Goal: Task Accomplishment & Management: Complete application form

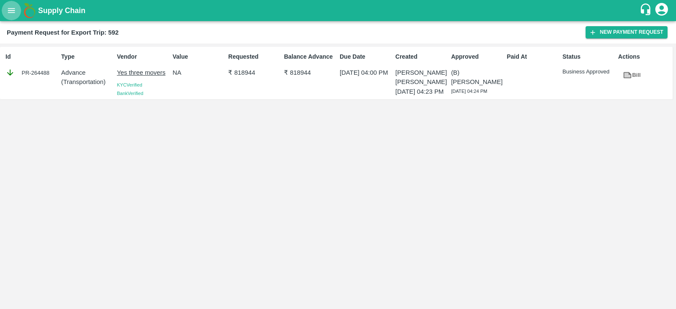
click at [12, 11] on icon "open drawer" at bounding box center [11, 10] width 7 height 5
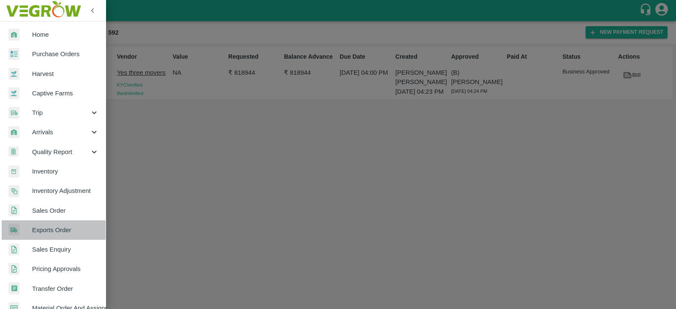
click at [69, 231] on span "Exports Order" at bounding box center [65, 230] width 67 height 9
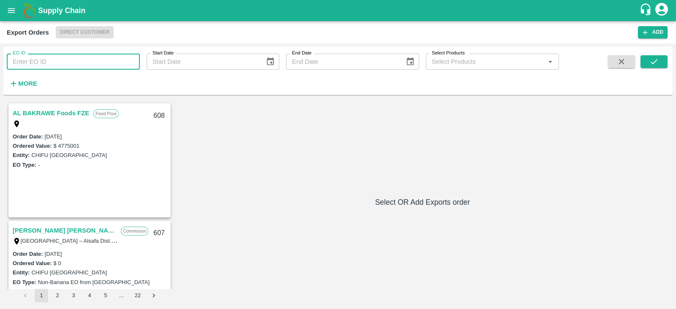
click at [101, 62] on input "EO ID" at bounding box center [73, 62] width 133 height 16
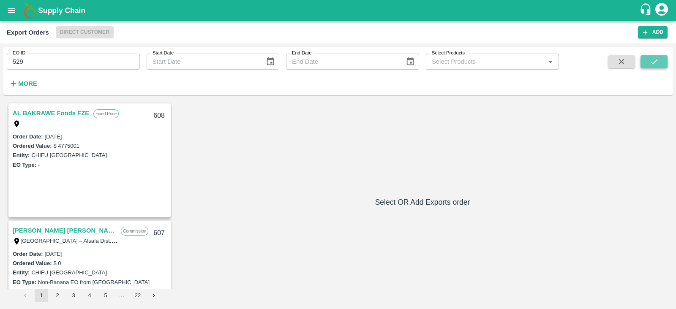
click at [655, 66] on icon "submit" at bounding box center [654, 61] width 9 height 9
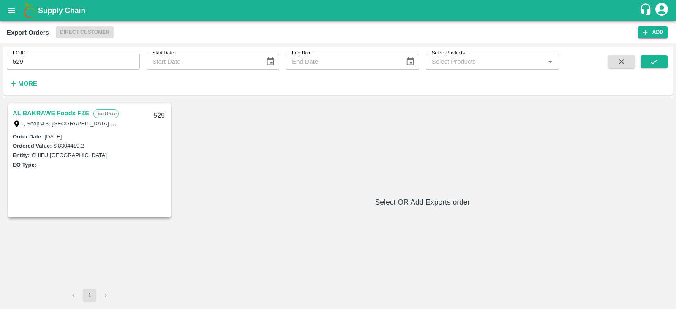
click at [74, 113] on link "AL BAKRAWE Foods FZE" at bounding box center [51, 113] width 76 height 11
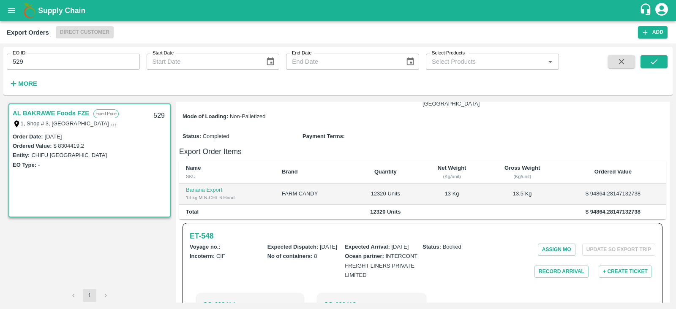
scroll to position [137, 0]
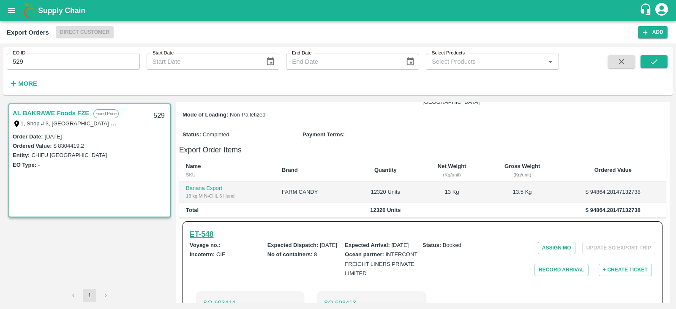
click at [207, 229] on h6 "ET- 548" at bounding box center [202, 235] width 24 height 12
click at [101, 63] on input "529" at bounding box center [73, 62] width 133 height 16
click at [657, 65] on icon "submit" at bounding box center [654, 61] width 9 height 9
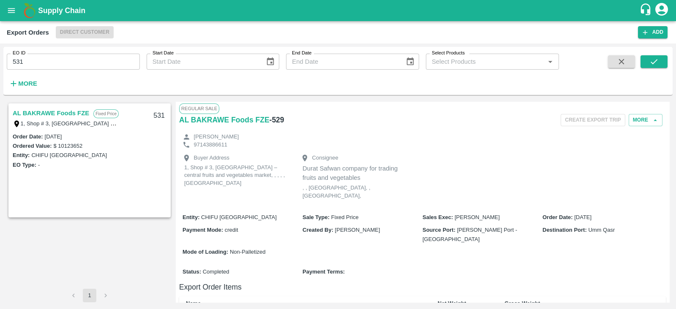
click at [68, 112] on link "AL BAKRAWE Foods FZE" at bounding box center [51, 113] width 76 height 11
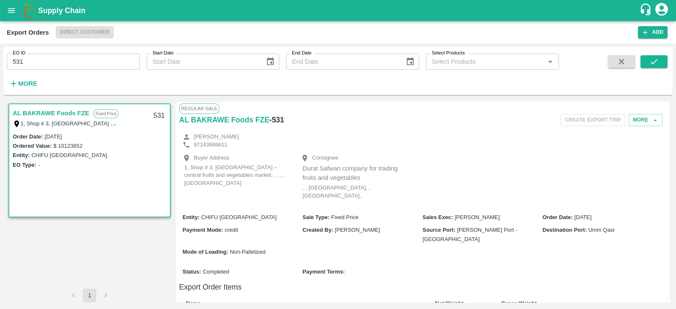
click at [68, 112] on link "AL BAKRAWE Foods FZE" at bounding box center [51, 113] width 76 height 11
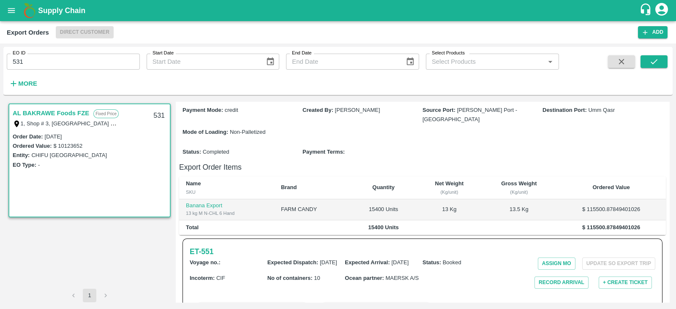
scroll to position [245, 0]
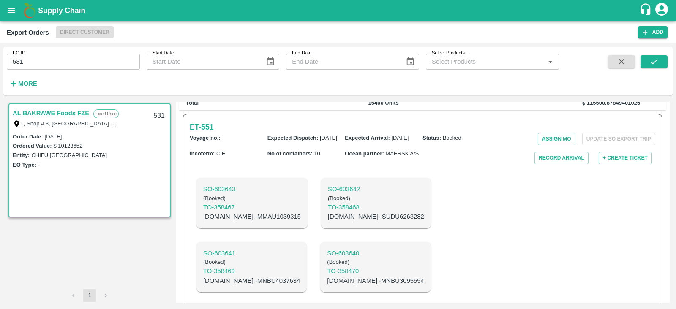
click at [210, 121] on h6 "ET- 551" at bounding box center [202, 127] width 24 height 12
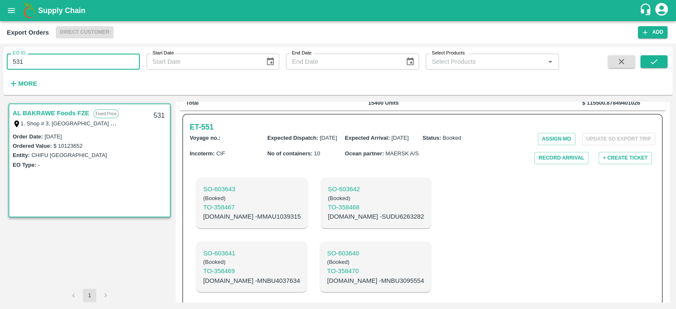
click at [106, 64] on input "531" at bounding box center [73, 62] width 133 height 16
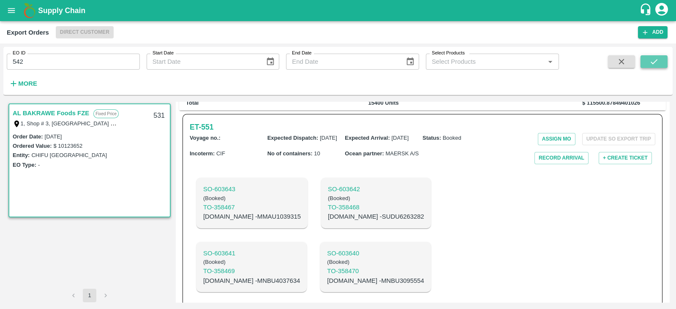
click at [651, 65] on icon "submit" at bounding box center [654, 61] width 9 height 9
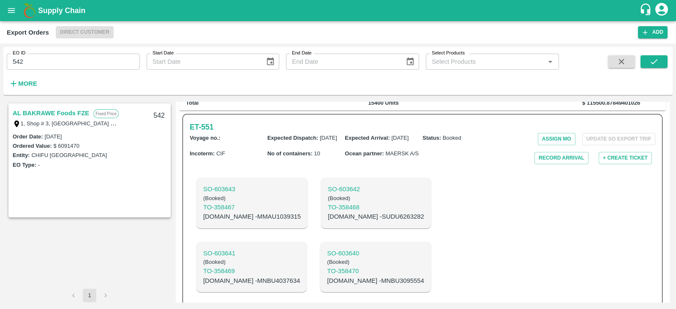
click at [63, 108] on link "AL BAKRAWE Foods FZE" at bounding box center [51, 113] width 76 height 11
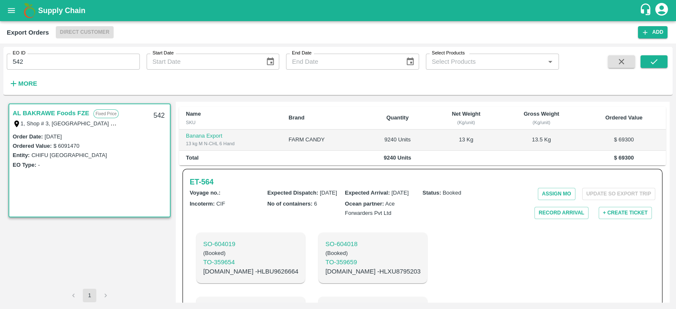
scroll to position [188, 0]
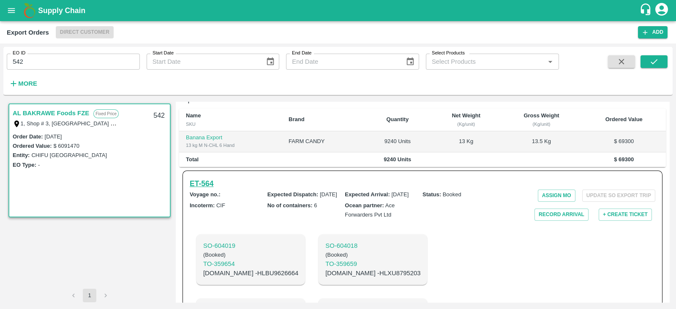
click at [198, 178] on h6 "ET- 564" at bounding box center [202, 184] width 24 height 12
click at [335, 269] on p "C.No - HLXU8795203" at bounding box center [372, 273] width 95 height 9
copy p "HLXU8795203"
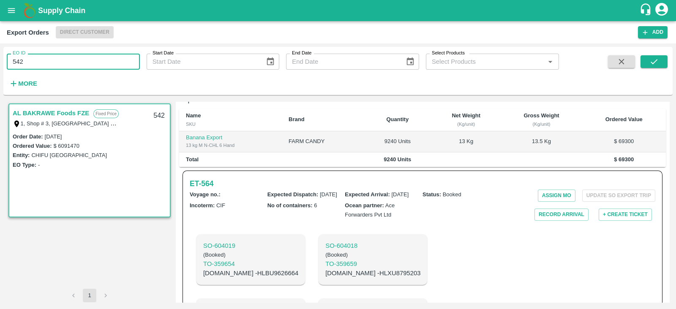
click at [109, 59] on input "542" at bounding box center [73, 62] width 133 height 16
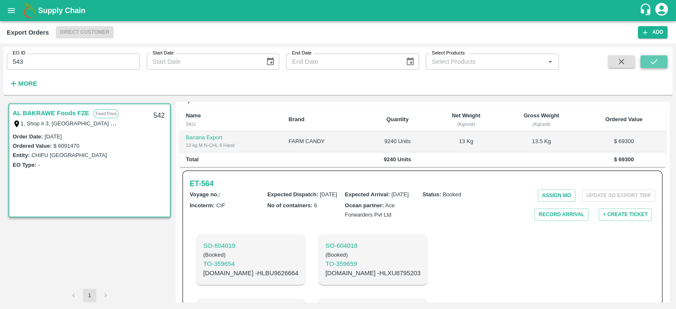
click at [654, 59] on icon "submit" at bounding box center [654, 61] width 9 height 9
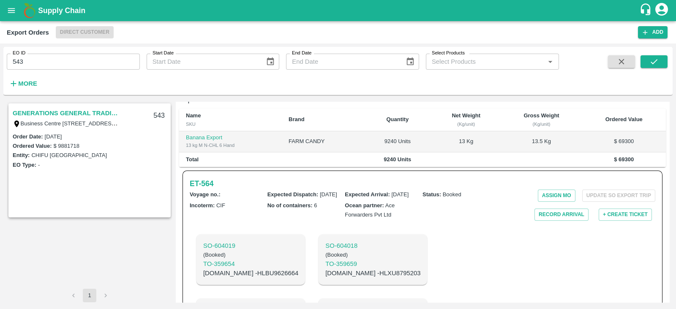
click at [78, 111] on link "GENERATIONS GENERAL TRADING LLC" at bounding box center [66, 113] width 106 height 11
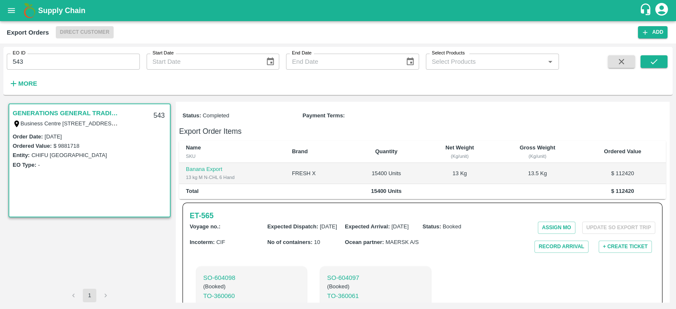
scroll to position [150, 0]
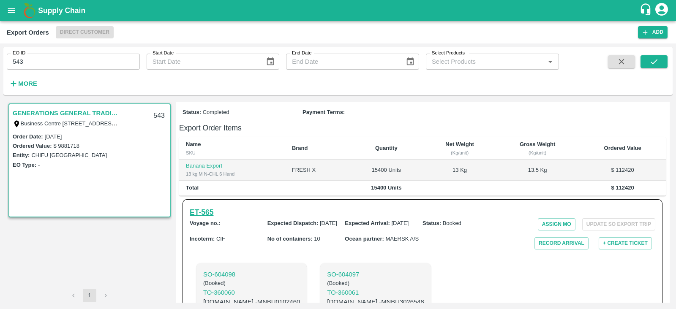
click at [207, 214] on h6 "ET- 565" at bounding box center [202, 213] width 24 height 12
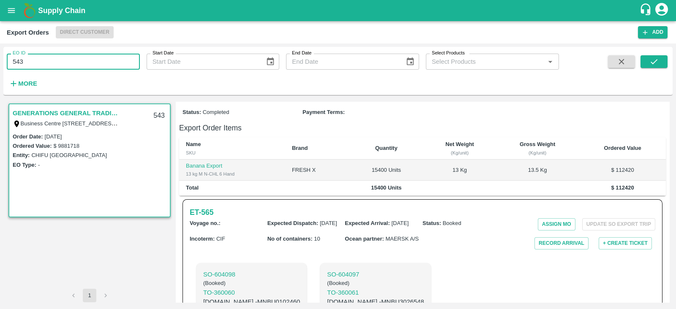
click at [89, 65] on input "543" at bounding box center [73, 62] width 133 height 16
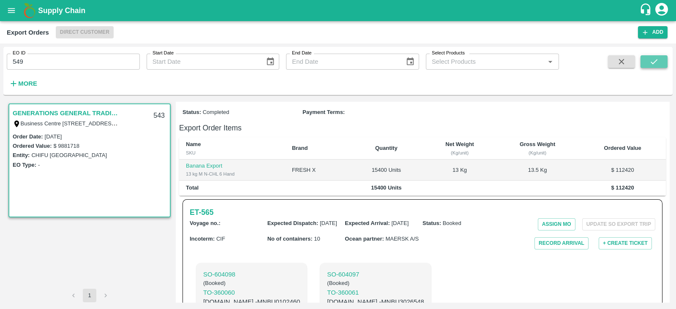
click at [653, 60] on icon "submit" at bounding box center [654, 61] width 9 height 9
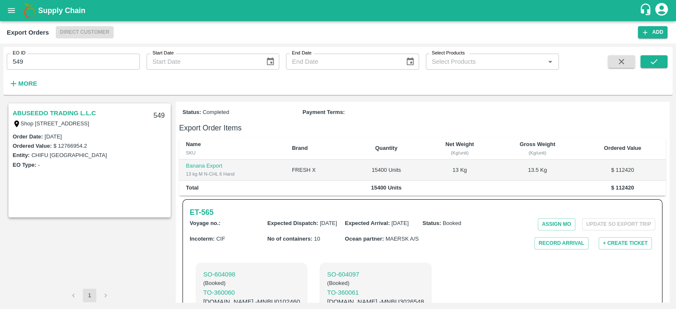
click at [93, 113] on link "ABUSEEDO TRADING L.L.C" at bounding box center [54, 113] width 83 height 11
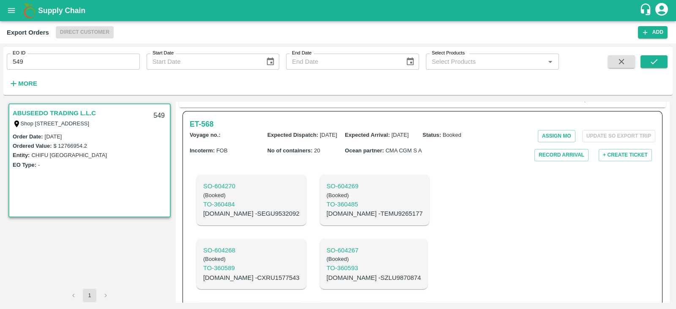
scroll to position [202, 0]
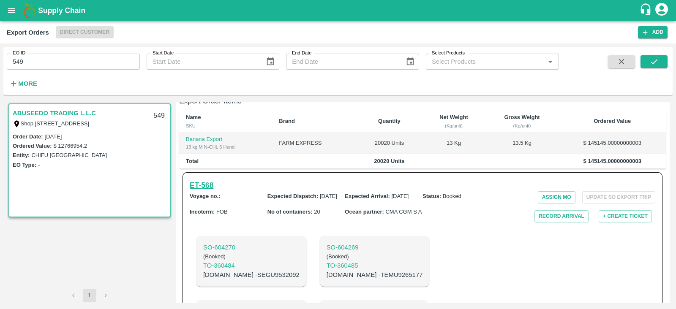
click at [210, 180] on h6 "ET- 568" at bounding box center [202, 186] width 24 height 12
click at [649, 62] on button "submit" at bounding box center [654, 61] width 27 height 13
click at [207, 180] on h6 "ET- 568" at bounding box center [202, 186] width 24 height 12
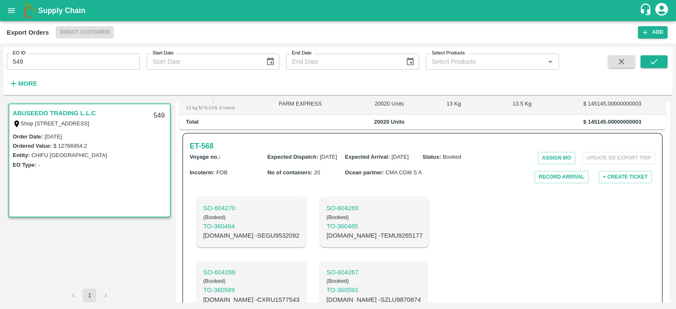
click at [334, 231] on p "C.No - TEMU9265177" at bounding box center [375, 235] width 96 height 9
copy p "TEMU9265177"
click at [98, 62] on input "549" at bounding box center [73, 62] width 133 height 16
click at [645, 63] on button "submit" at bounding box center [654, 61] width 27 height 13
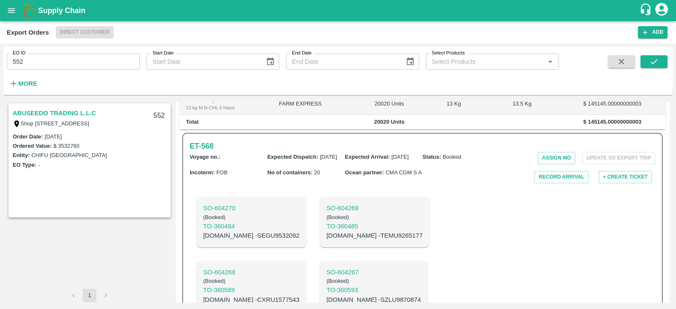
click at [90, 113] on link "ABUSEEDO TRADING L.L.C" at bounding box center [54, 113] width 83 height 11
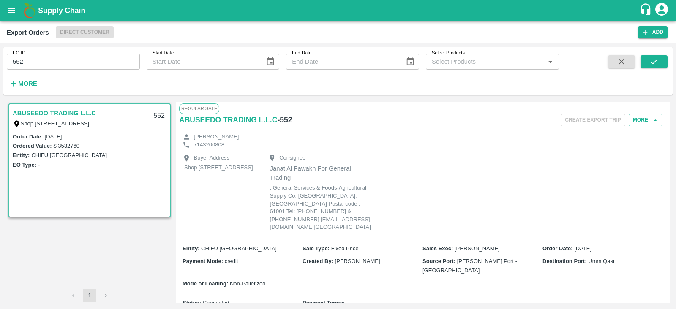
scroll to position [170, 0]
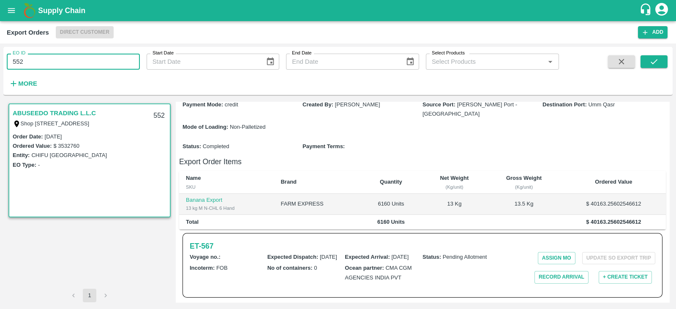
click at [113, 60] on input "552" at bounding box center [73, 62] width 133 height 16
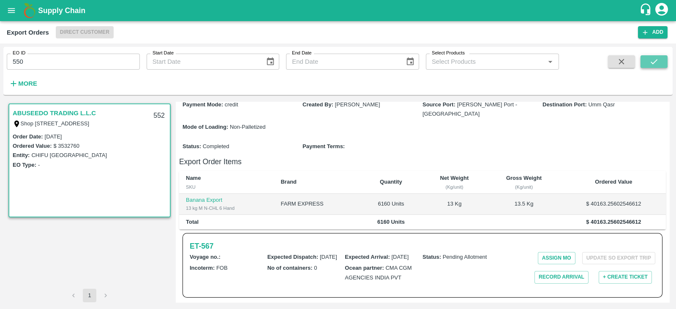
click at [653, 65] on icon "submit" at bounding box center [654, 61] width 9 height 9
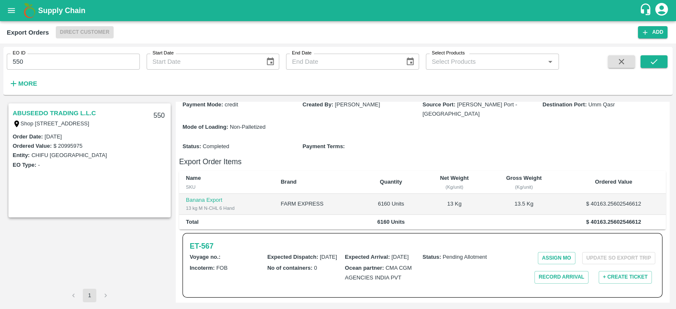
click at [81, 113] on link "ABUSEEDO TRADING L.L.C" at bounding box center [54, 113] width 83 height 11
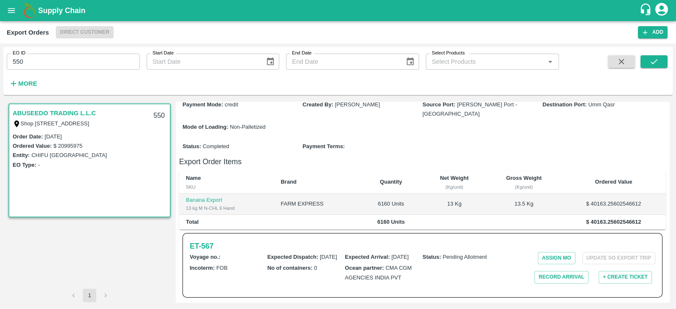
click at [81, 113] on link "ABUSEEDO TRADING L.L.C" at bounding box center [54, 113] width 83 height 11
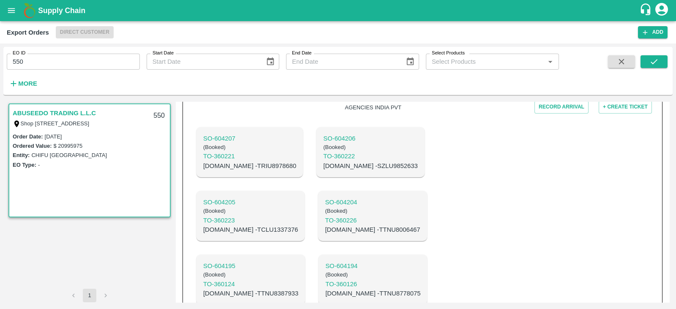
scroll to position [126, 0]
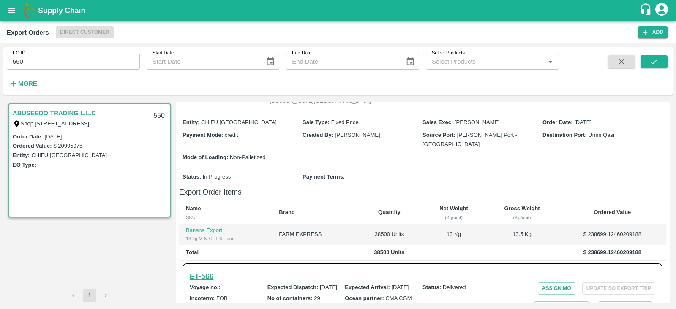
click at [205, 281] on h6 "ET- 566" at bounding box center [202, 277] width 24 height 12
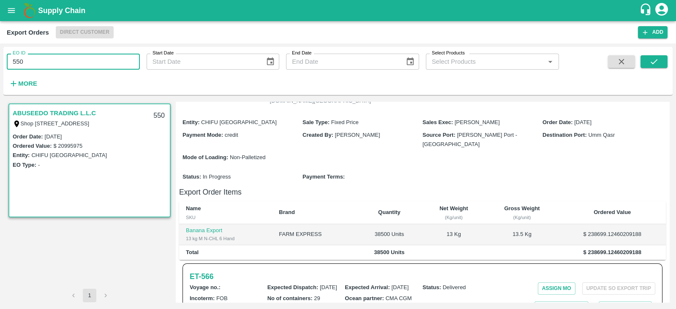
click at [68, 61] on input "550" at bounding box center [73, 62] width 133 height 16
type input "551"
click at [657, 64] on icon "submit" at bounding box center [654, 61] width 9 height 9
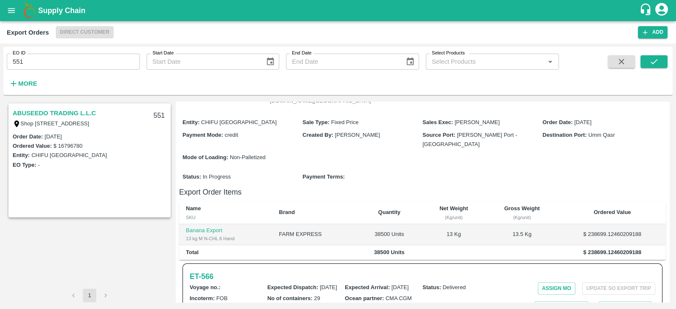
click at [87, 113] on link "ABUSEEDO TRADING L.L.C" at bounding box center [54, 113] width 83 height 11
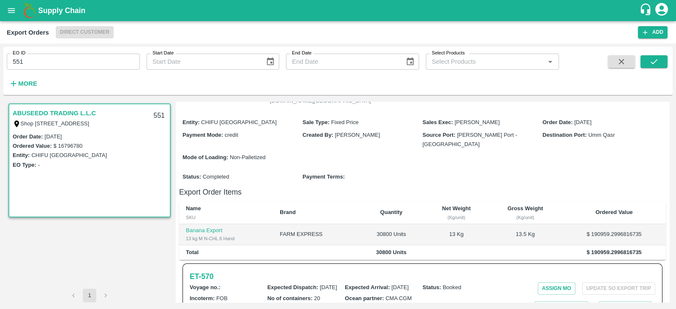
click at [87, 113] on link "ABUSEEDO TRADING L.L.C" at bounding box center [54, 113] width 83 height 11
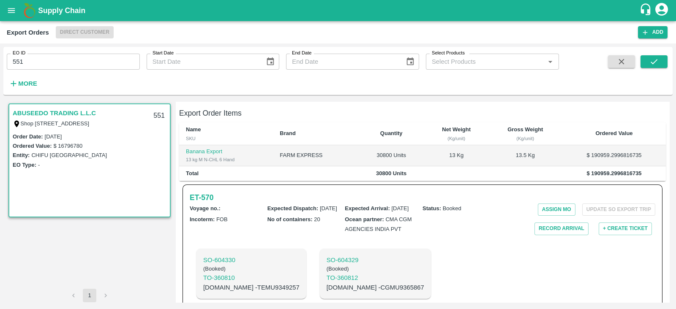
scroll to position [201, 0]
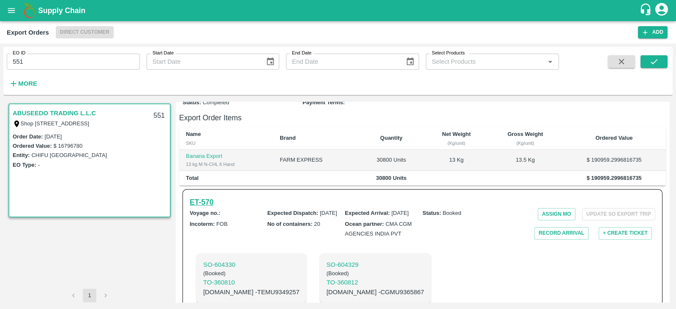
click at [210, 208] on h6 "ET- 570" at bounding box center [202, 203] width 24 height 12
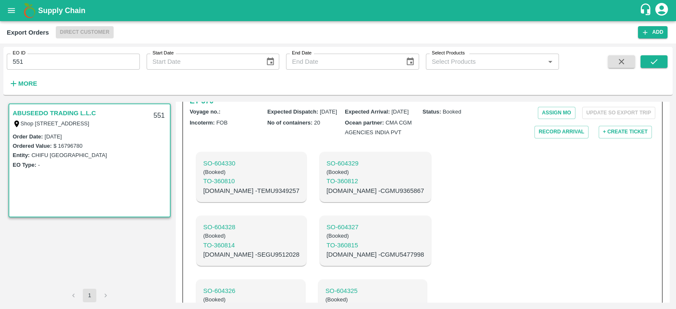
click at [300, 250] on p "C.No - SEGU9512028" at bounding box center [251, 254] width 96 height 9
copy p "SEGU9512028"
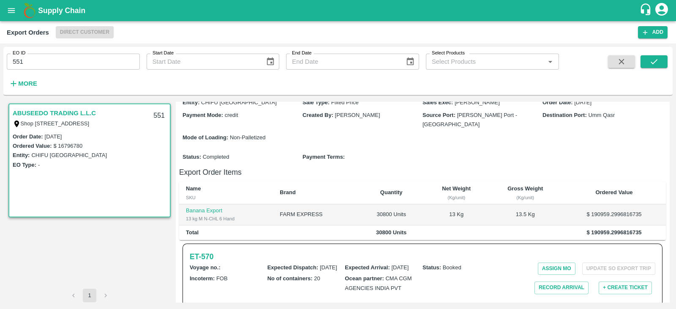
scroll to position [145, 0]
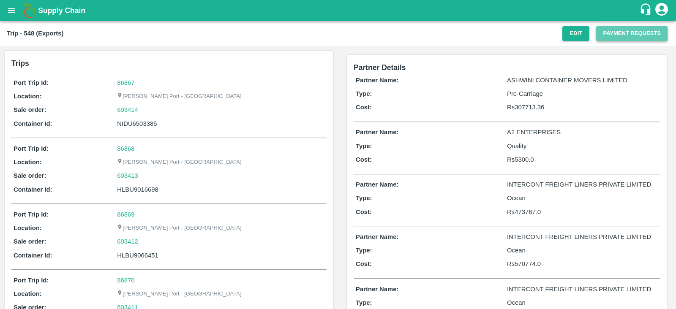
click at [618, 37] on button "Payment Requests" at bounding box center [631, 33] width 71 height 15
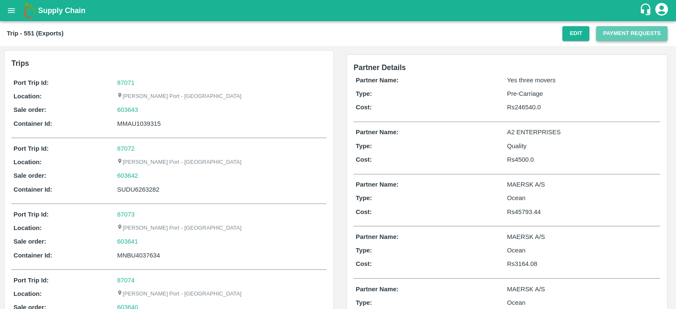
click at [628, 34] on button "Payment Requests" at bounding box center [631, 33] width 71 height 15
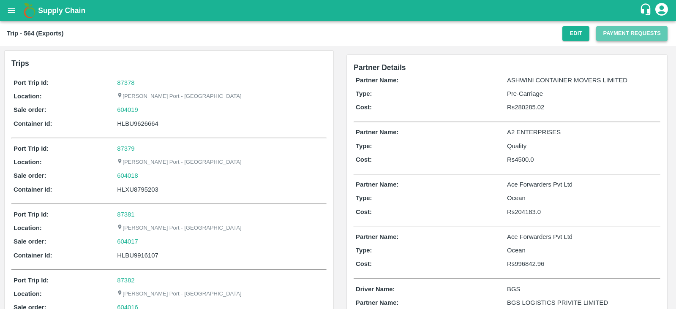
click at [617, 33] on button "Payment Requests" at bounding box center [631, 33] width 71 height 15
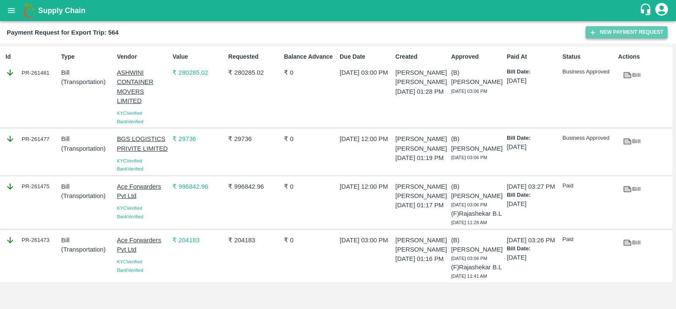
click at [612, 32] on button "New Payment Request" at bounding box center [627, 32] width 82 height 12
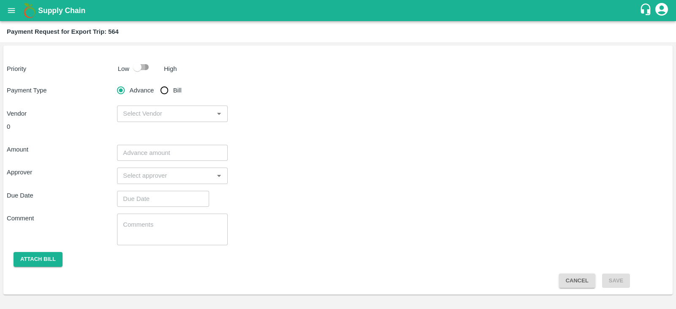
click at [142, 66] on input "checkbox" at bounding box center [137, 67] width 48 height 16
checkbox input "true"
click at [169, 92] on input "Bill" at bounding box center [164, 90] width 17 height 17
radio input "true"
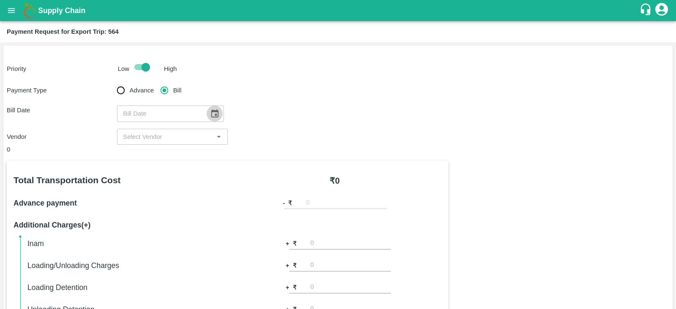
click at [216, 114] on icon "Choose date" at bounding box center [214, 113] width 9 height 9
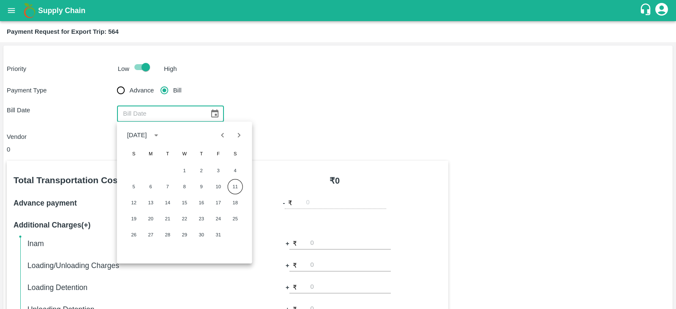
click at [284, 107] on div "Bill Date ​" at bounding box center [338, 114] width 663 height 16
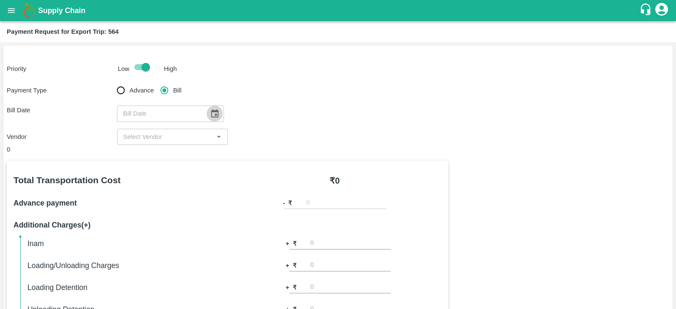
click at [211, 115] on icon "Choose date" at bounding box center [214, 113] width 9 height 9
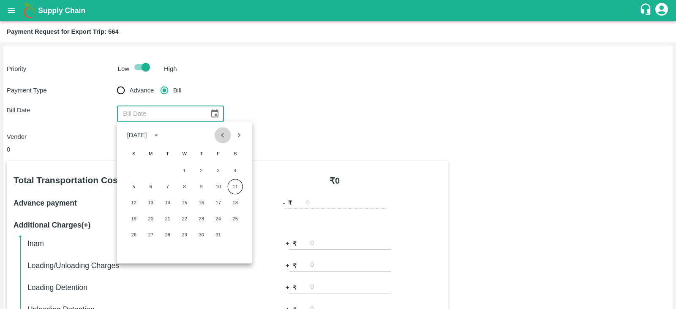
click at [223, 136] on icon "Previous month" at bounding box center [222, 135] width 3 height 5
click at [152, 201] on button "15" at bounding box center [150, 202] width 15 height 15
type input "15/09/2025"
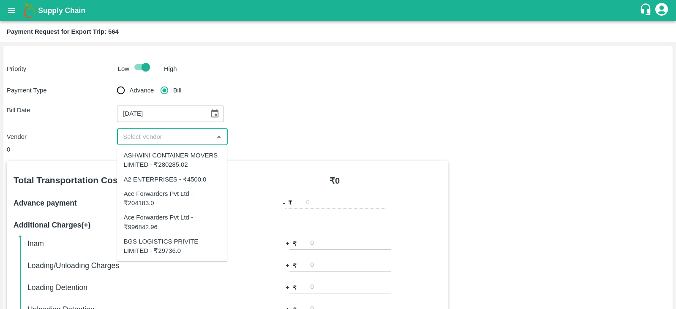
click at [183, 138] on input "input" at bounding box center [165, 136] width 91 height 11
click at [187, 179] on div "A2 ENTERPRISES - ₹4500.0" at bounding box center [165, 179] width 83 height 9
type input "A2 ENTERPRISES - ₹4500.0"
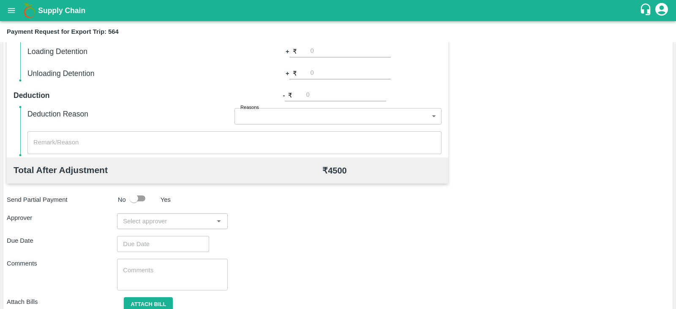
scroll to position [270, 0]
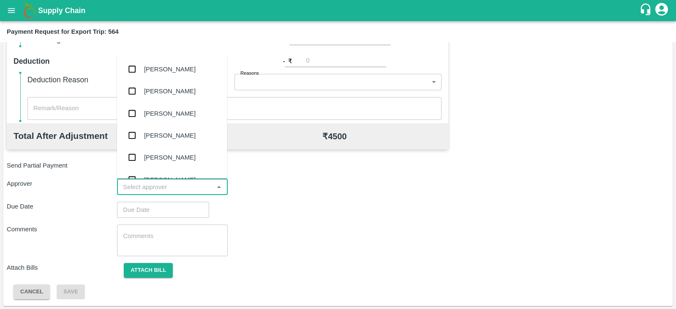
click at [184, 183] on input "input" at bounding box center [165, 187] width 91 height 11
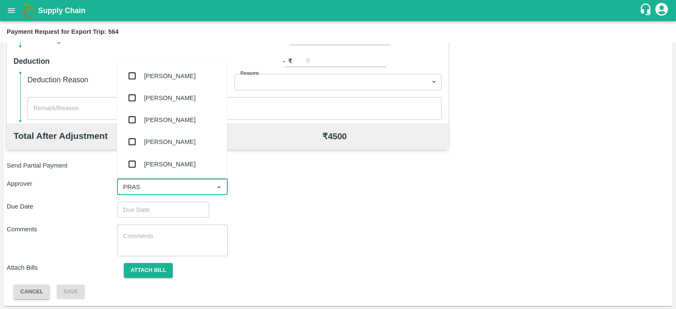
type input "PRASA"
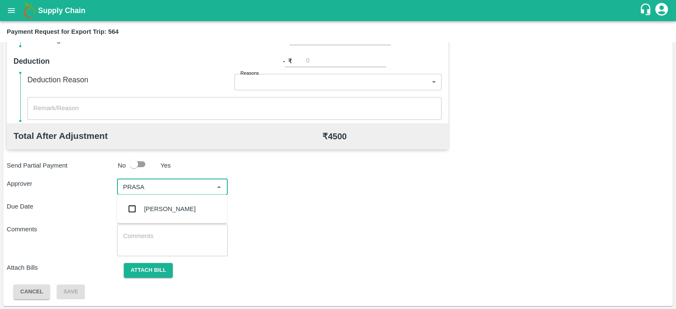
click at [175, 207] on div "Prasad Waghade" at bounding box center [170, 209] width 52 height 9
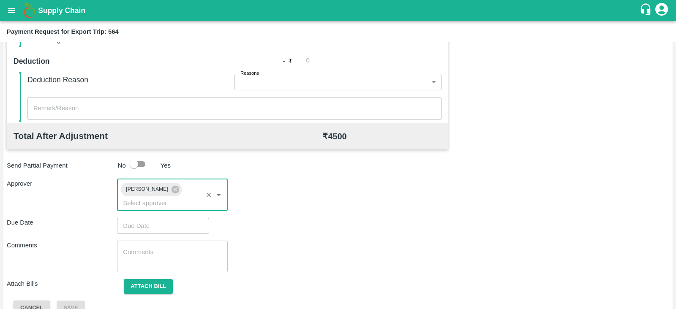
type input "DD/MM/YYYY hh:mm aa"
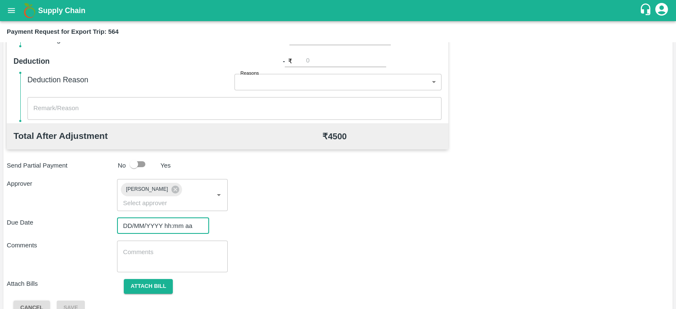
click at [153, 219] on input "DD/MM/YYYY hh:mm aa" at bounding box center [160, 226] width 86 height 16
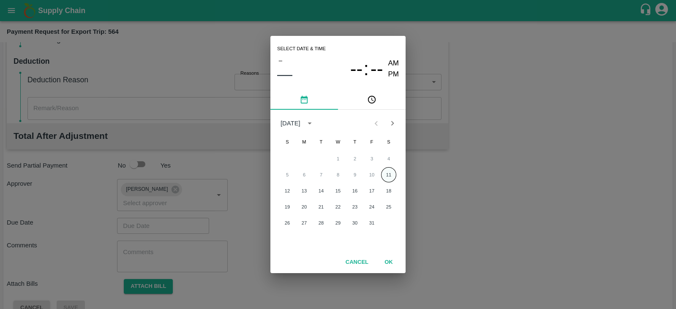
click at [387, 174] on button "11" at bounding box center [388, 174] width 15 height 15
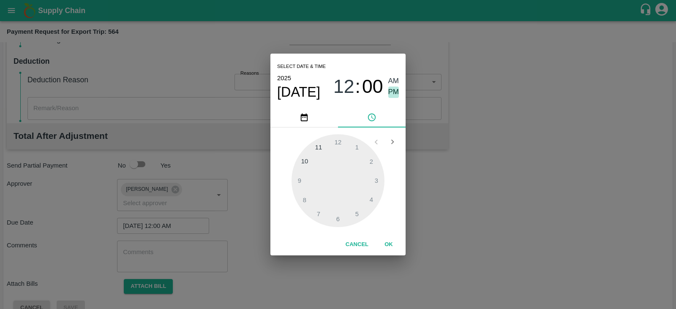
click at [396, 89] on span "PM" at bounding box center [393, 92] width 11 height 11
click at [376, 180] on div at bounding box center [338, 180] width 93 height 93
type input "11/10/2025 03:00 PM"
click at [389, 246] on button "OK" at bounding box center [388, 245] width 27 height 15
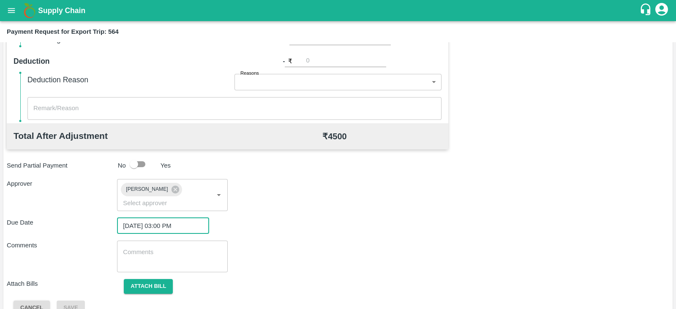
scroll to position [276, 0]
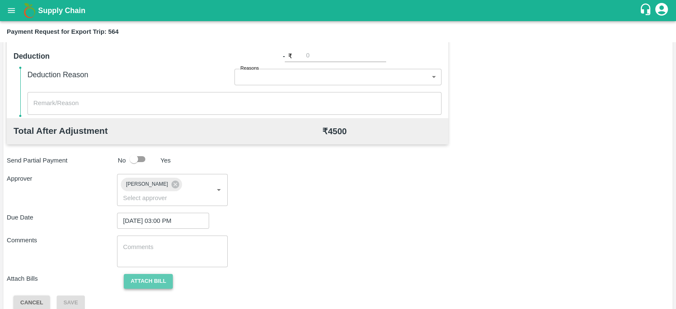
click at [139, 274] on button "Attach bill" at bounding box center [148, 281] width 49 height 15
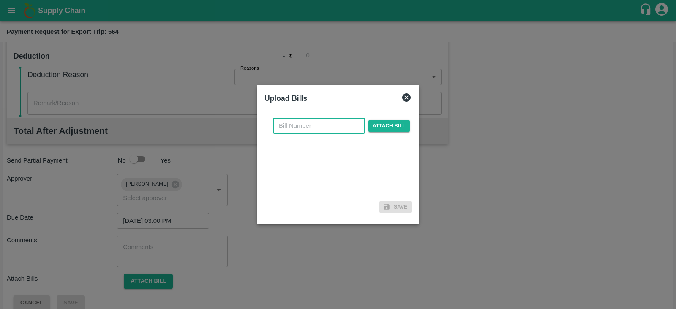
click at [303, 127] on input "text" at bounding box center [319, 126] width 92 height 16
paste input "A2-114/2025-26"
type input "A2-114/2025-26"
click at [374, 127] on span "Attach bill" at bounding box center [389, 126] width 41 height 12
click at [0, 0] on input "Attach bill" at bounding box center [0, 0] width 0 height 0
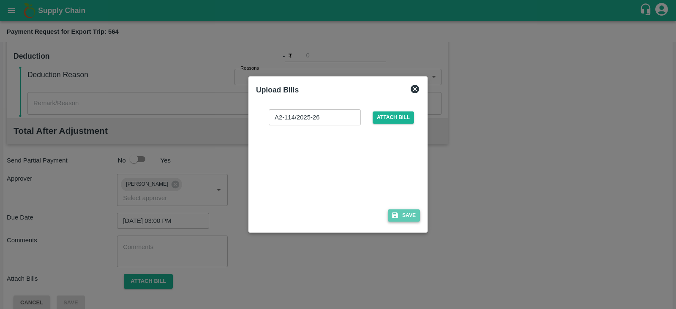
click at [398, 210] on button "Save" at bounding box center [404, 216] width 32 height 12
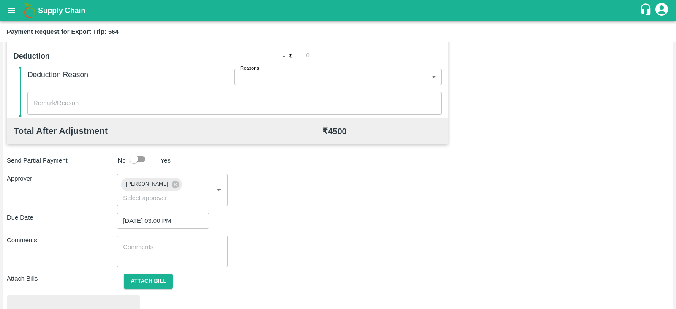
scroll to position [320, 0]
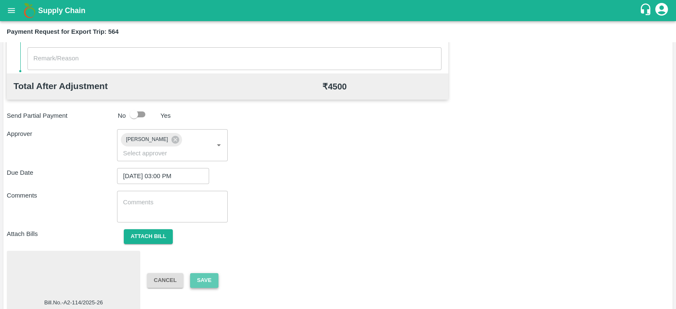
click at [206, 273] on button "Save" at bounding box center [204, 280] width 28 height 15
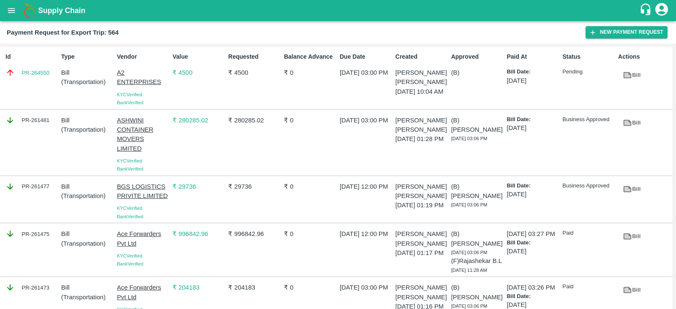
click at [42, 86] on div "Id PR-264550" at bounding box center [30, 78] width 56 height 58
copy link "PR-264550"
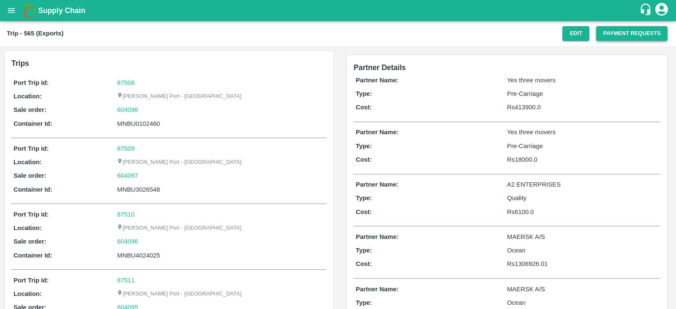
click at [634, 33] on button "Payment Requests" at bounding box center [631, 33] width 71 height 15
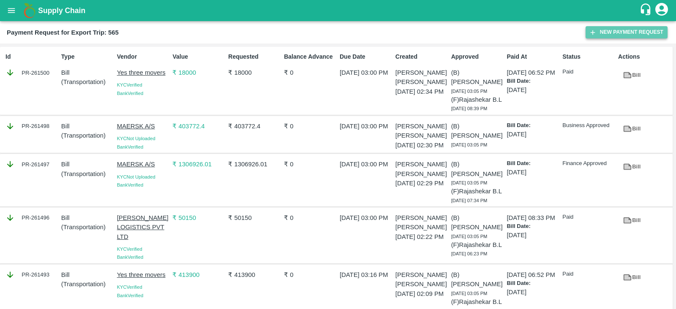
click at [602, 29] on button "New Payment Request" at bounding box center [627, 32] width 82 height 12
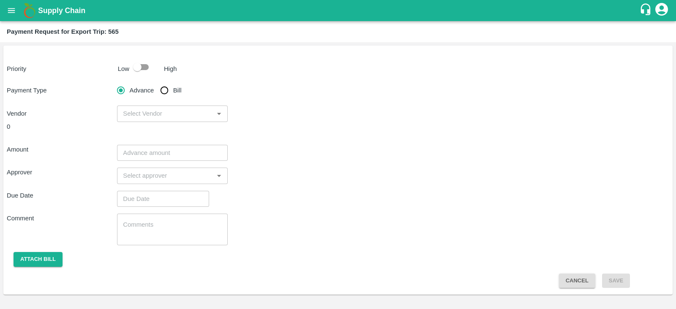
click at [141, 65] on input "checkbox" at bounding box center [137, 67] width 48 height 16
checkbox input "true"
click at [165, 88] on input "Bill" at bounding box center [164, 90] width 17 height 17
radio input "true"
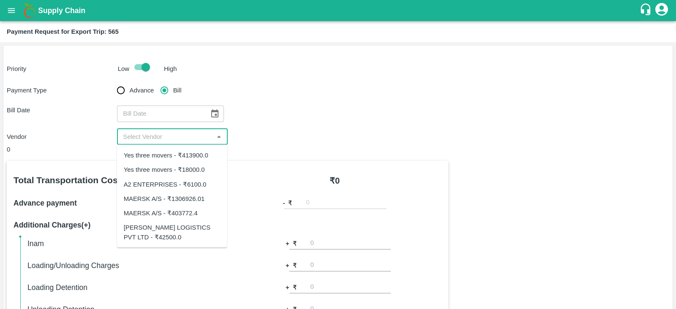
click at [197, 137] on input "input" at bounding box center [165, 136] width 91 height 11
click at [185, 182] on div "A2 ENTERPRISES - ₹6100.0" at bounding box center [165, 184] width 83 height 9
type input "A2 ENTERPRISES - ₹6100.0"
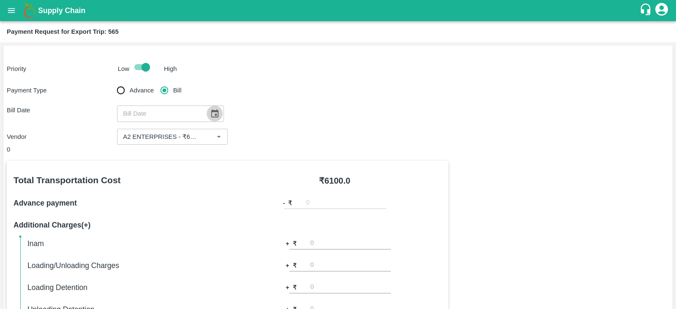
click at [210, 109] on icon "Choose date" at bounding box center [214, 113] width 9 height 9
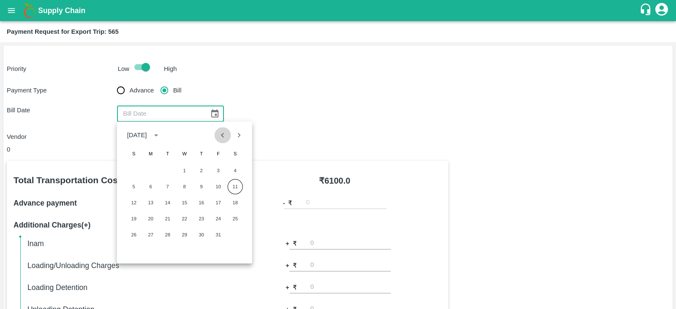
click at [221, 137] on icon "Previous month" at bounding box center [222, 135] width 9 height 9
click at [149, 202] on button "15" at bounding box center [150, 202] width 15 height 15
type input "[DATE]"
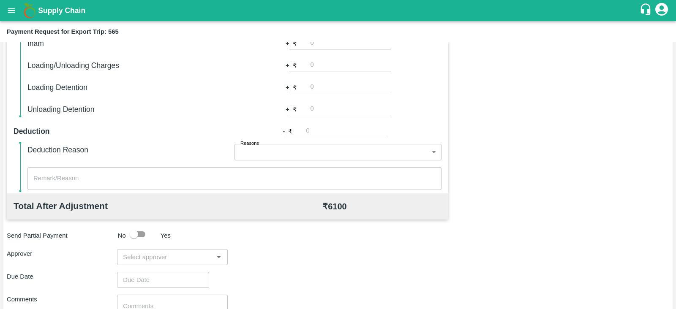
scroll to position [270, 0]
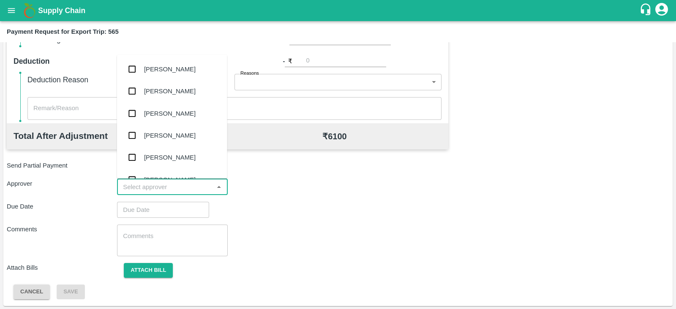
click at [185, 184] on input "input" at bounding box center [165, 187] width 91 height 11
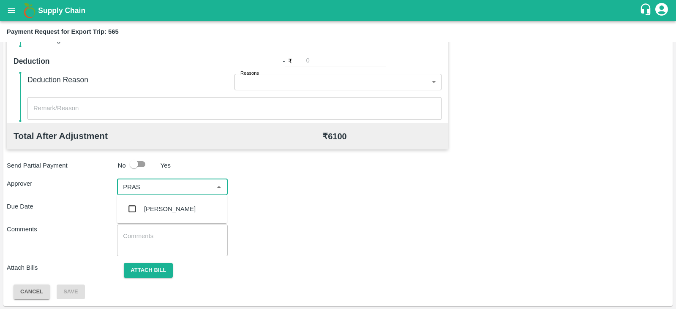
type input "PRASA"
click at [176, 205] on div "[PERSON_NAME]" at bounding box center [170, 209] width 52 height 9
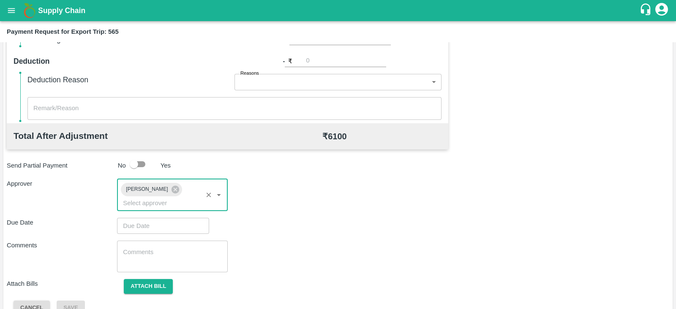
type input "DD/MM/YYYY hh:mm aa"
click at [151, 218] on input "DD/MM/YYYY hh:mm aa" at bounding box center [160, 226] width 86 height 16
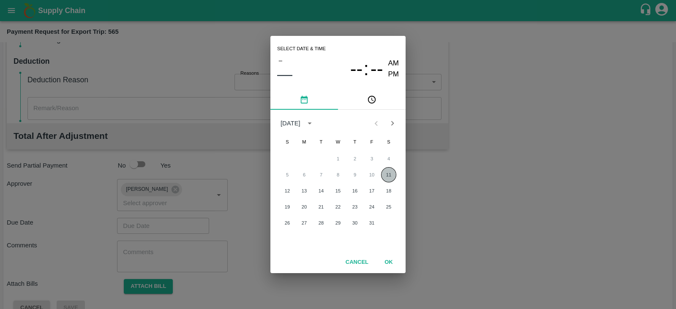
click at [389, 172] on button "11" at bounding box center [388, 174] width 15 height 15
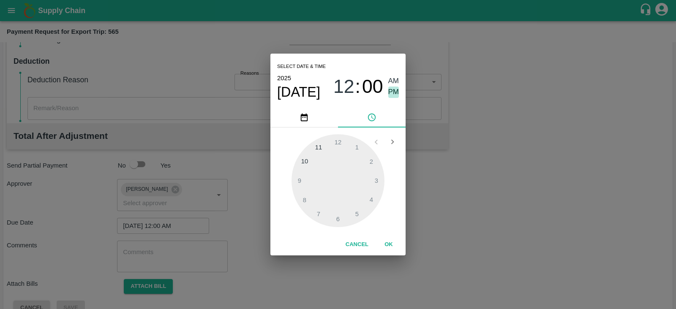
click at [393, 90] on span "PM" at bounding box center [393, 92] width 11 height 11
click at [376, 177] on div at bounding box center [338, 180] width 93 height 93
type input "[DATE] 03:00 PM"
click at [389, 243] on button "OK" at bounding box center [388, 245] width 27 height 15
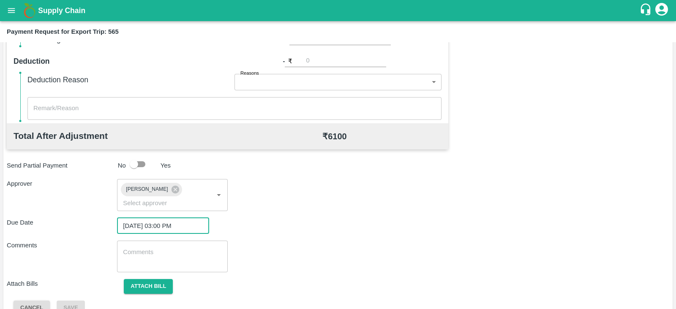
scroll to position [276, 0]
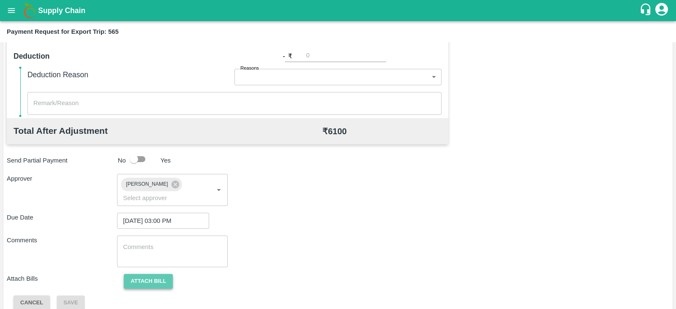
click at [148, 274] on button "Attach bill" at bounding box center [148, 281] width 49 height 15
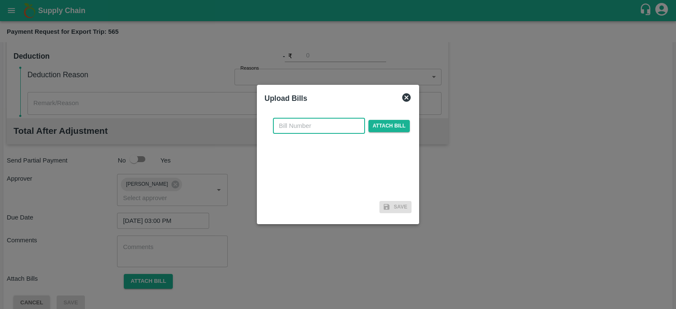
click at [328, 124] on input "text" at bounding box center [319, 126] width 92 height 16
paste input "A2-117/2025-26"
type input "A2-117/2025-26"
click at [398, 126] on span "Attach bill" at bounding box center [389, 126] width 41 height 12
click at [0, 0] on input "Attach bill" at bounding box center [0, 0] width 0 height 0
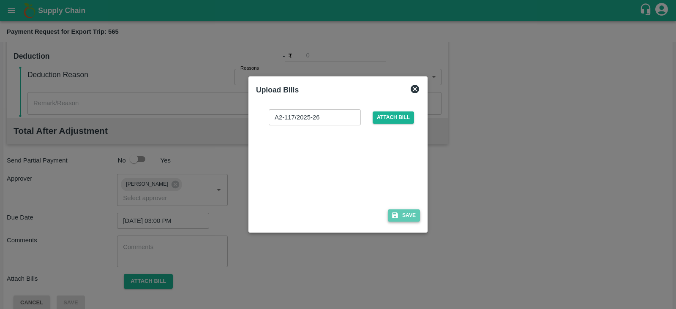
click at [411, 213] on button "Save" at bounding box center [404, 216] width 32 height 12
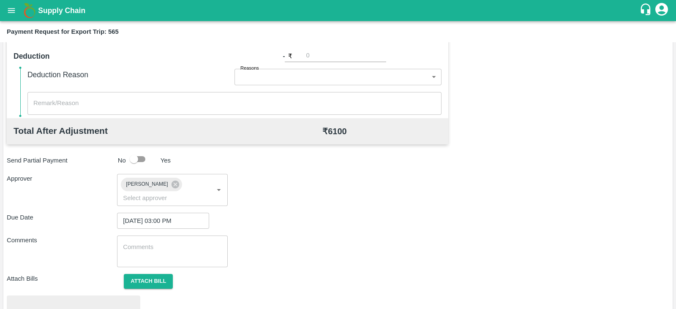
scroll to position [320, 0]
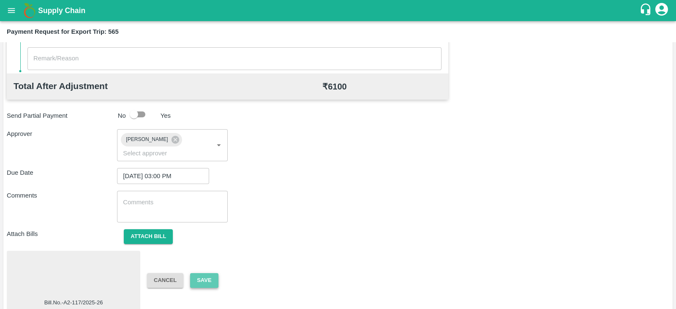
click at [207, 273] on button "Save" at bounding box center [204, 280] width 28 height 15
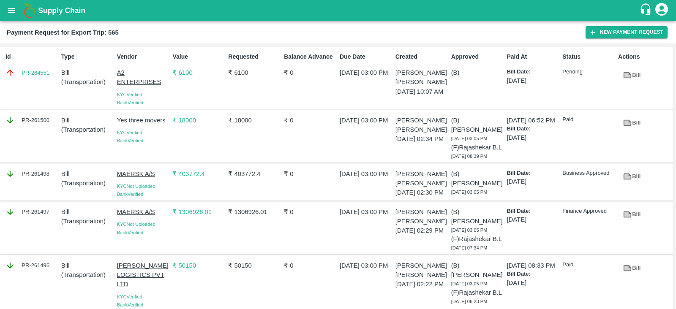
click at [42, 89] on div "Id PR-264551" at bounding box center [30, 78] width 56 height 58
copy link "PR-264551"
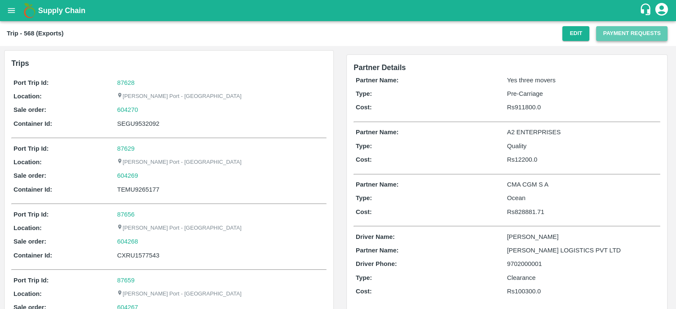
click at [609, 34] on button "Payment Requests" at bounding box center [631, 33] width 71 height 15
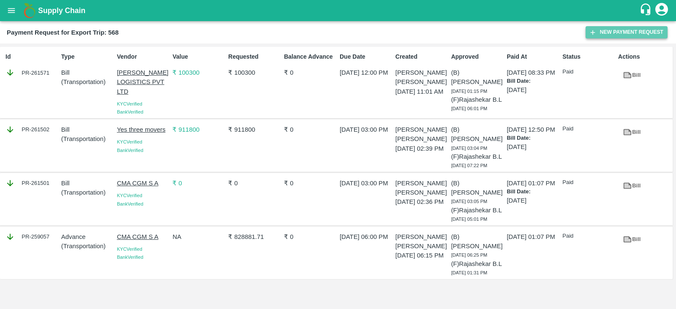
click at [613, 33] on button "New Payment Request" at bounding box center [627, 32] width 82 height 12
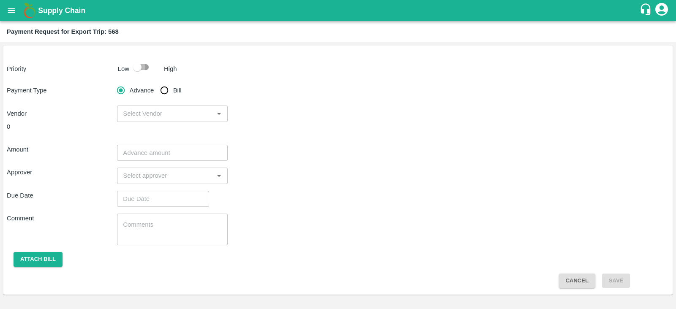
click at [137, 70] on input "checkbox" at bounding box center [137, 67] width 48 height 16
checkbox input "true"
click at [163, 94] on input "Bill" at bounding box center [164, 90] width 17 height 17
radio input "true"
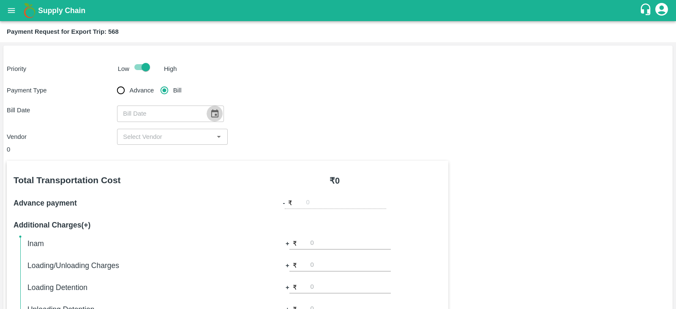
click at [210, 113] on icon "Choose date" at bounding box center [214, 113] width 9 height 9
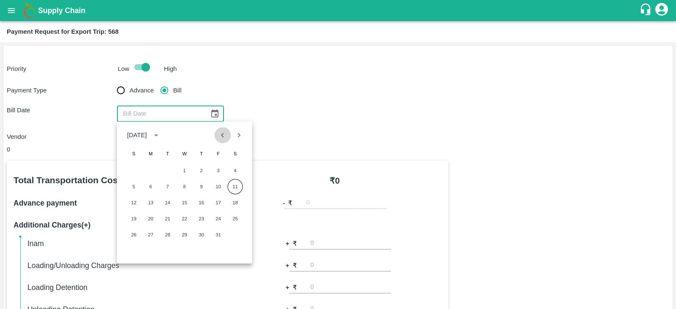
click at [224, 138] on icon "Previous month" at bounding box center [222, 135] width 9 height 9
click at [148, 203] on button "15" at bounding box center [150, 202] width 15 height 15
type input "15/09/2025"
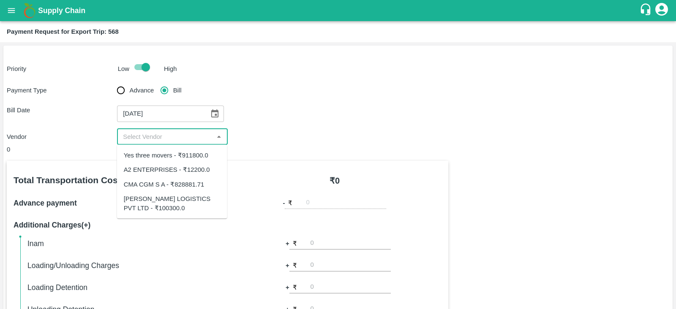
click at [175, 139] on input "input" at bounding box center [165, 136] width 91 height 11
click at [180, 164] on div "A2 ENTERPRISES - ₹12200.0" at bounding box center [172, 170] width 110 height 14
type input "A2 ENTERPRISES - ₹12200.0"
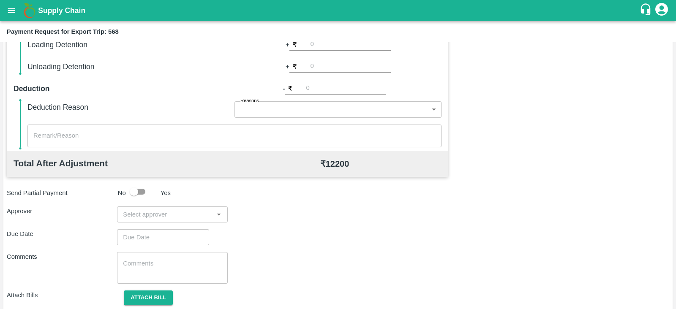
scroll to position [270, 0]
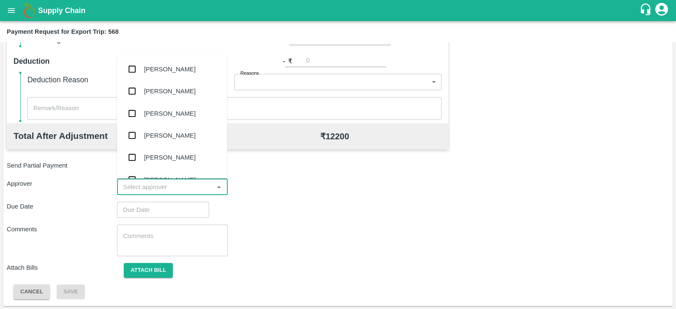
click at [164, 183] on input "input" at bounding box center [165, 187] width 91 height 11
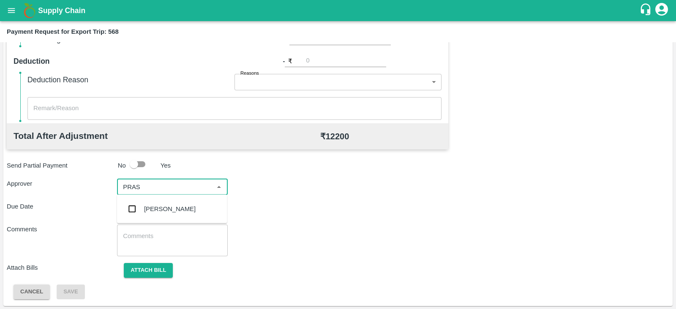
type input "PRASA"
click at [164, 210] on div "Prasad Waghade" at bounding box center [170, 209] width 52 height 9
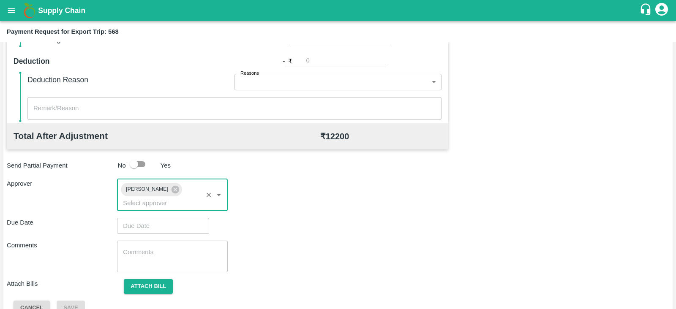
type input "DD/MM/YYYY hh:mm aa"
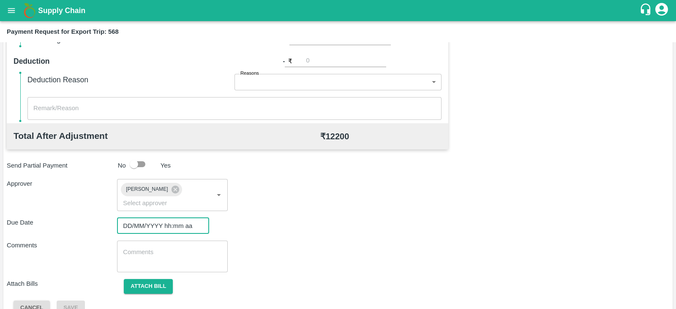
click at [151, 218] on input "DD/MM/YYYY hh:mm aa" at bounding box center [160, 226] width 86 height 16
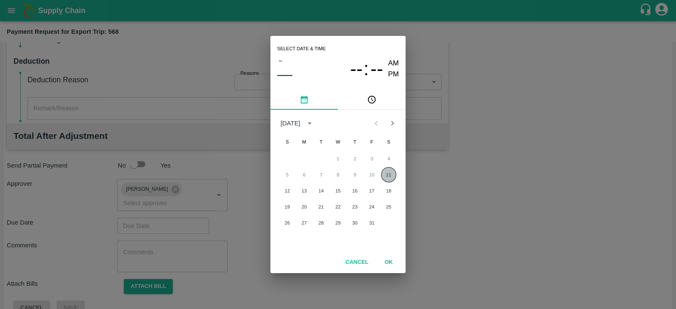
click at [384, 174] on button "11" at bounding box center [388, 174] width 15 height 15
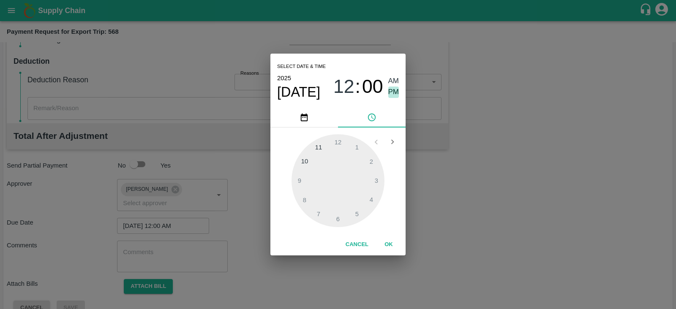
click at [395, 93] on span "PM" at bounding box center [393, 92] width 11 height 11
click at [376, 178] on div at bounding box center [338, 180] width 93 height 93
type input "11/10/2025 03:00 PM"
click at [390, 246] on button "OK" at bounding box center [388, 245] width 27 height 15
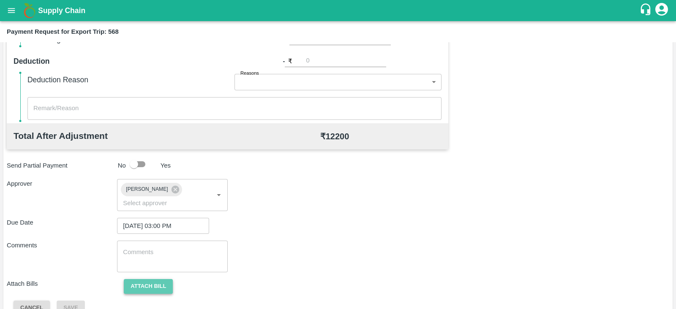
click at [138, 279] on button "Attach bill" at bounding box center [148, 286] width 49 height 15
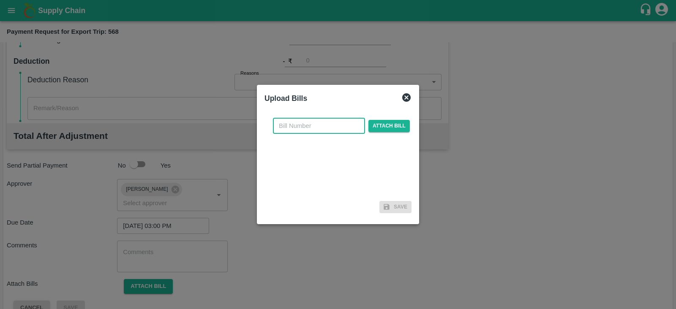
click at [338, 126] on input "text" at bounding box center [319, 126] width 92 height 16
paste input "A2-118/2025-26"
type input "A2-118/2025-26"
click at [378, 126] on span "Attach bill" at bounding box center [389, 126] width 41 height 12
click at [0, 0] on input "Attach bill" at bounding box center [0, 0] width 0 height 0
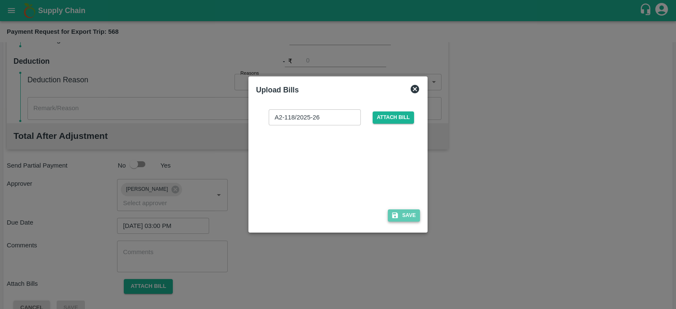
click at [410, 213] on button "Save" at bounding box center [404, 216] width 32 height 12
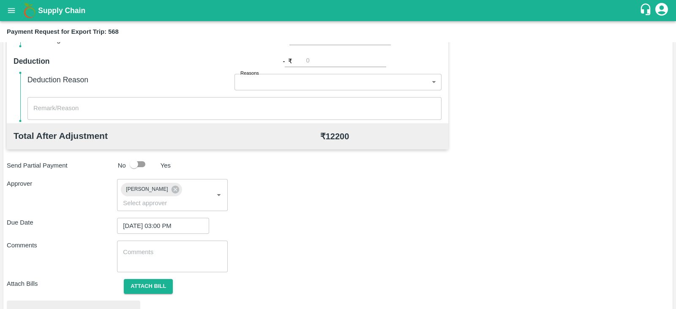
scroll to position [320, 0]
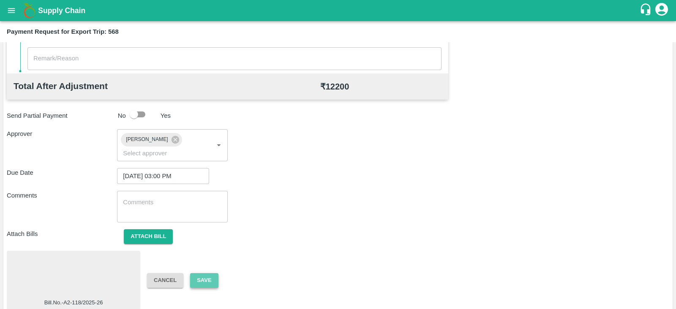
click at [208, 273] on button "Save" at bounding box center [204, 280] width 28 height 15
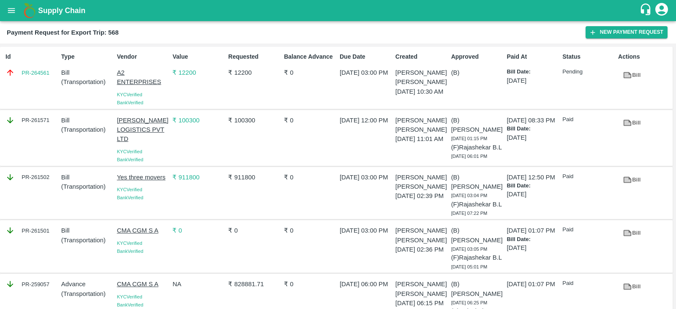
click at [40, 81] on div "Id PR-264561" at bounding box center [30, 78] width 56 height 58
copy link "PR-264561"
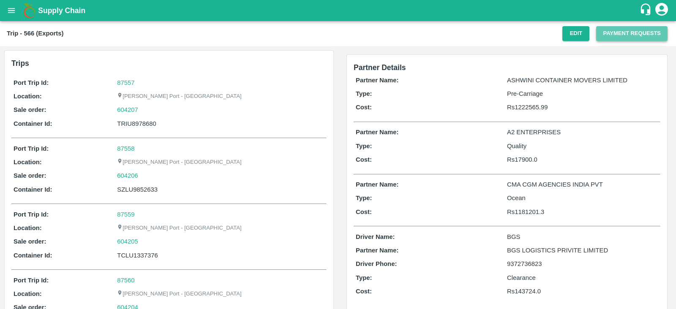
click at [623, 37] on button "Payment Requests" at bounding box center [631, 33] width 71 height 15
click at [617, 35] on button "Payment Requests" at bounding box center [631, 33] width 71 height 15
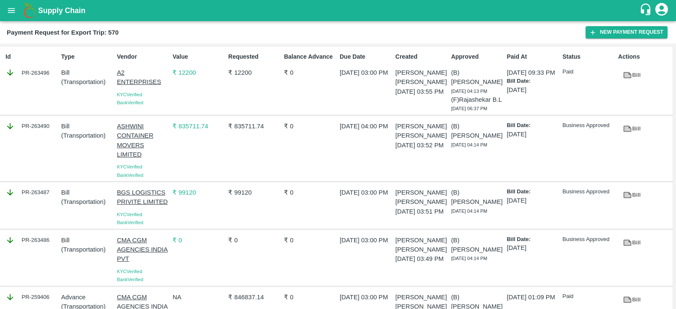
click at [38, 85] on div "Id PR-263496" at bounding box center [30, 81] width 56 height 64
copy div "PR-263496"
